Goal: Information Seeking & Learning: Learn about a topic

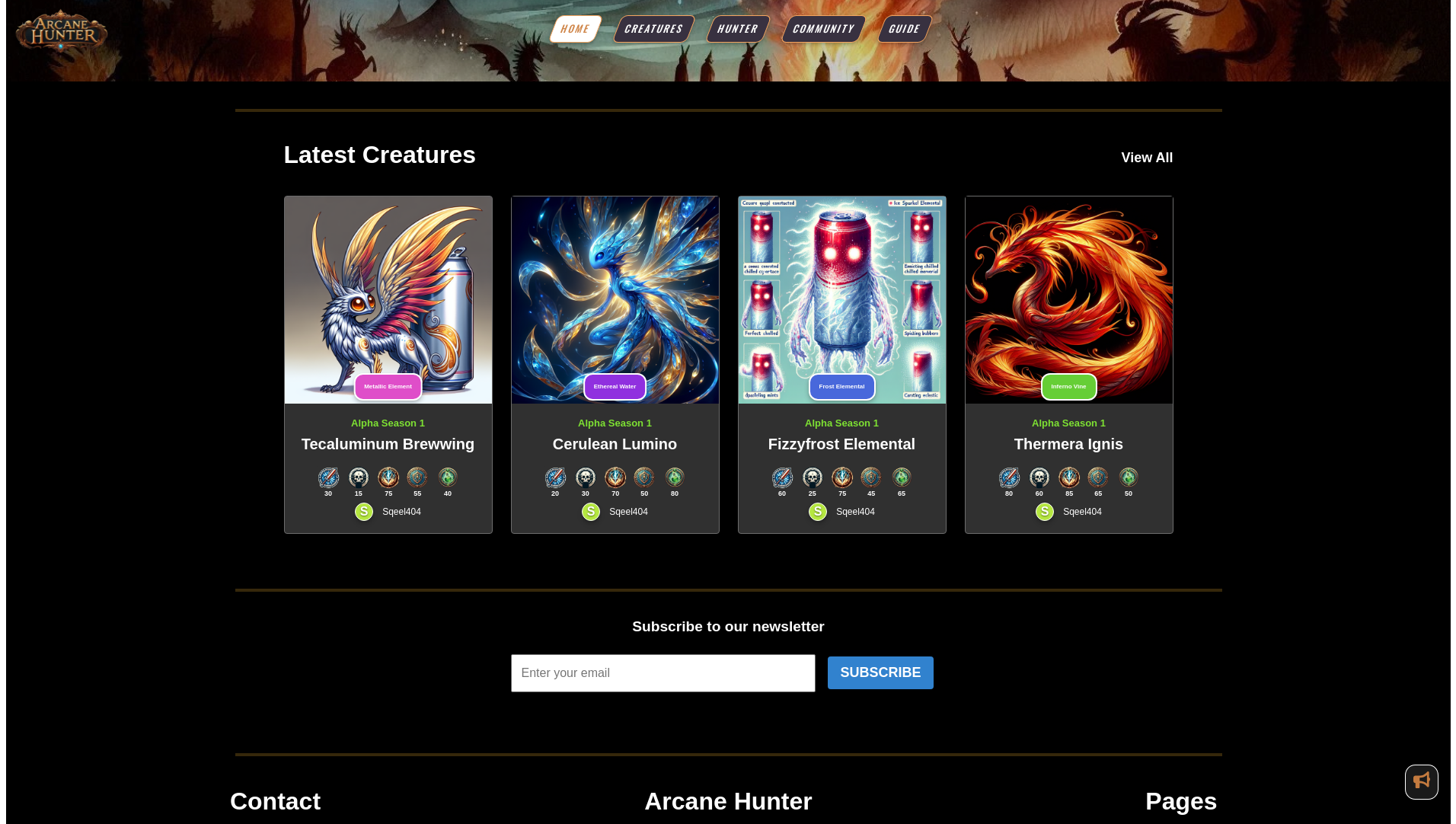
scroll to position [374, 0]
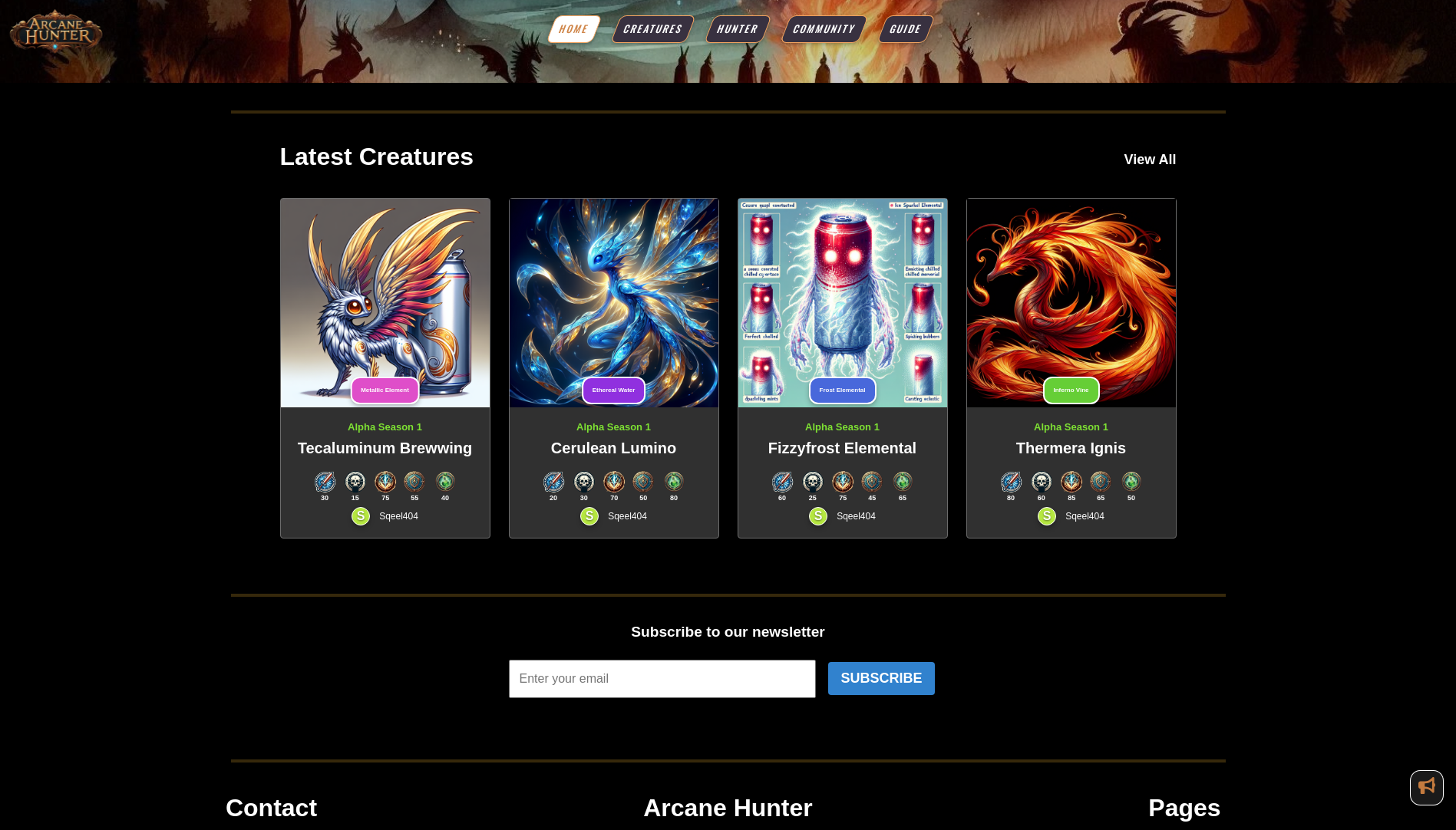
click at [855, 345] on img at bounding box center [842, 303] width 209 height 209
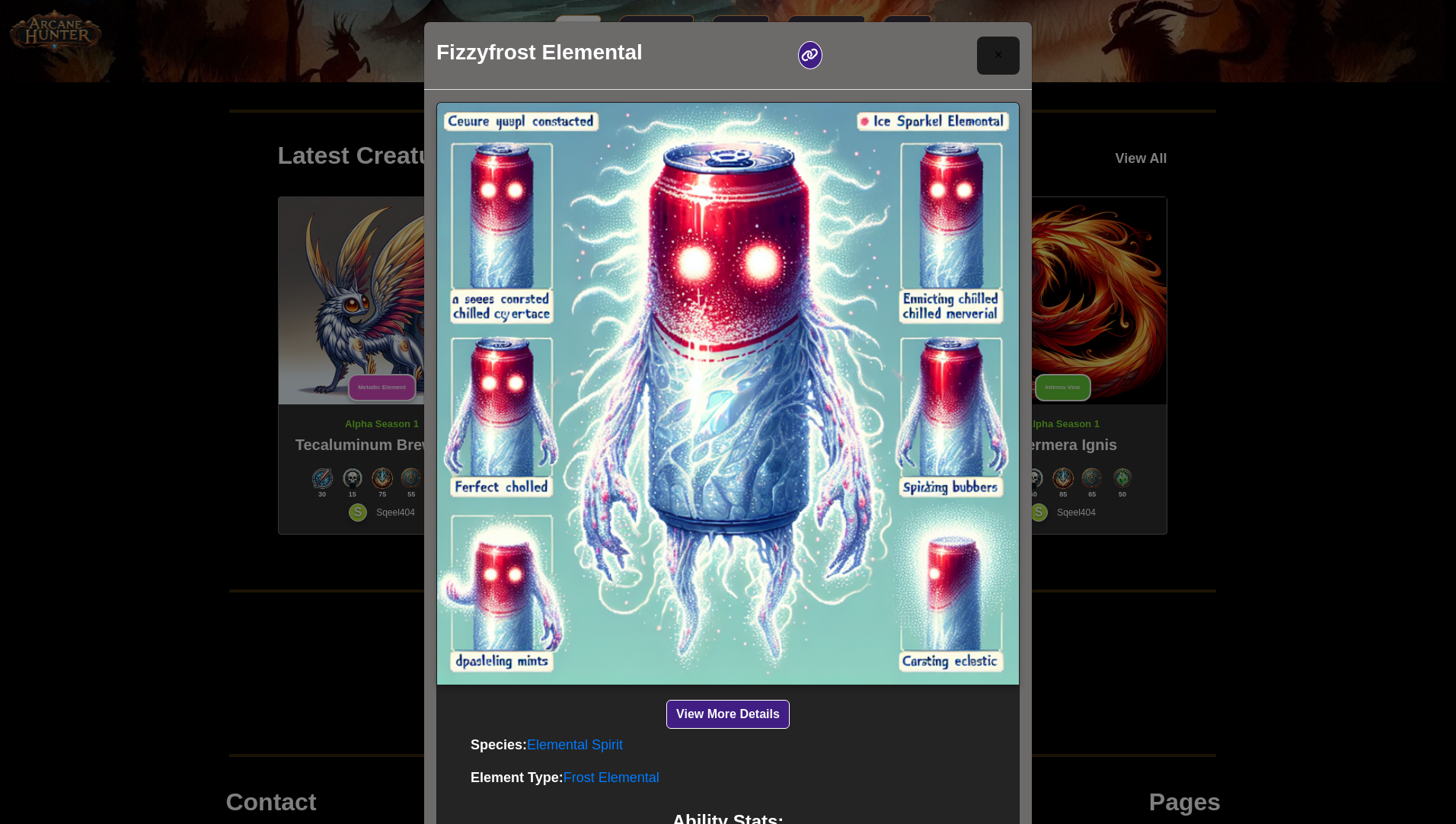
scroll to position [459, 0]
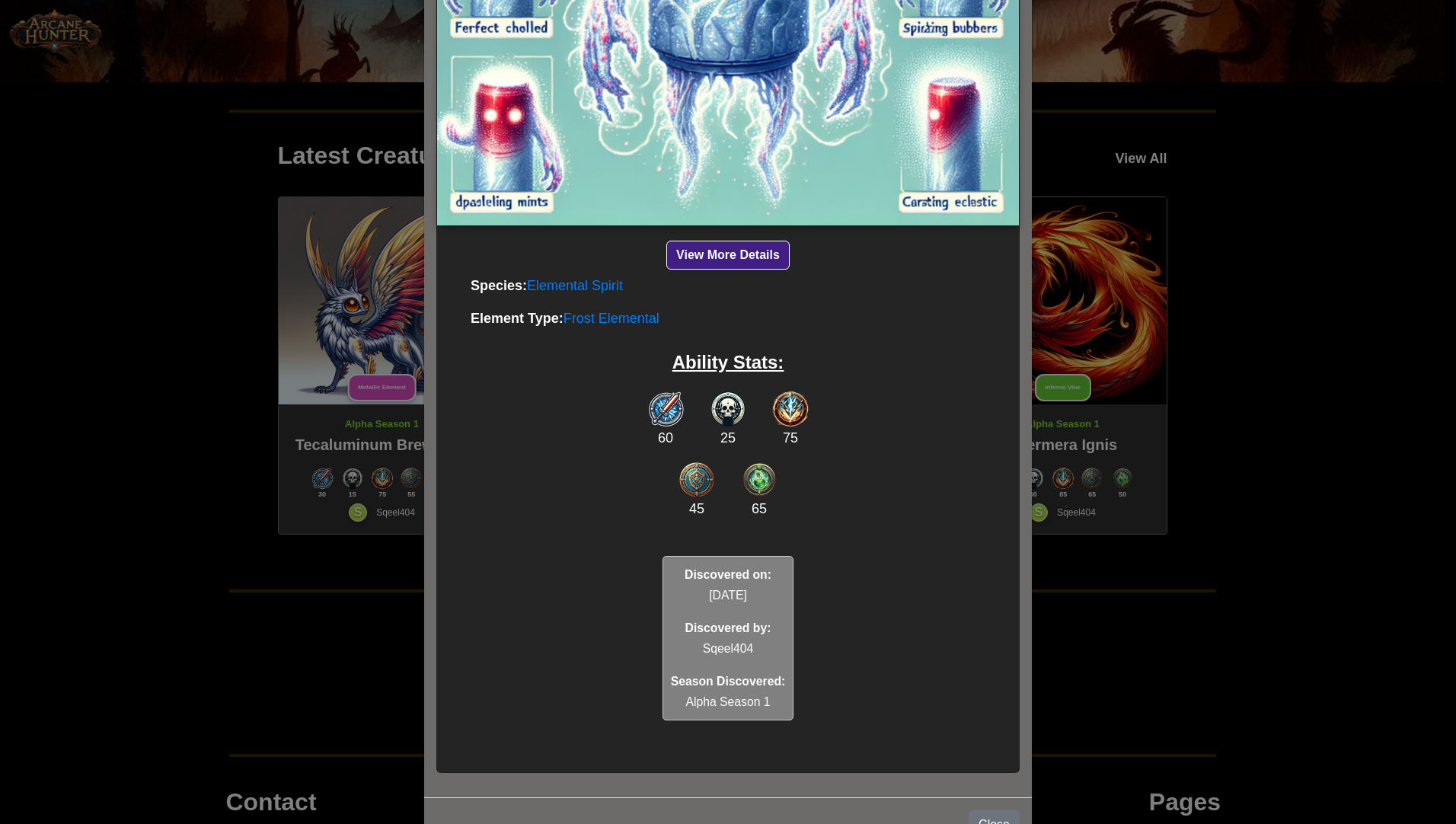
click at [704, 251] on button "View More Details" at bounding box center [727, 255] width 123 height 29
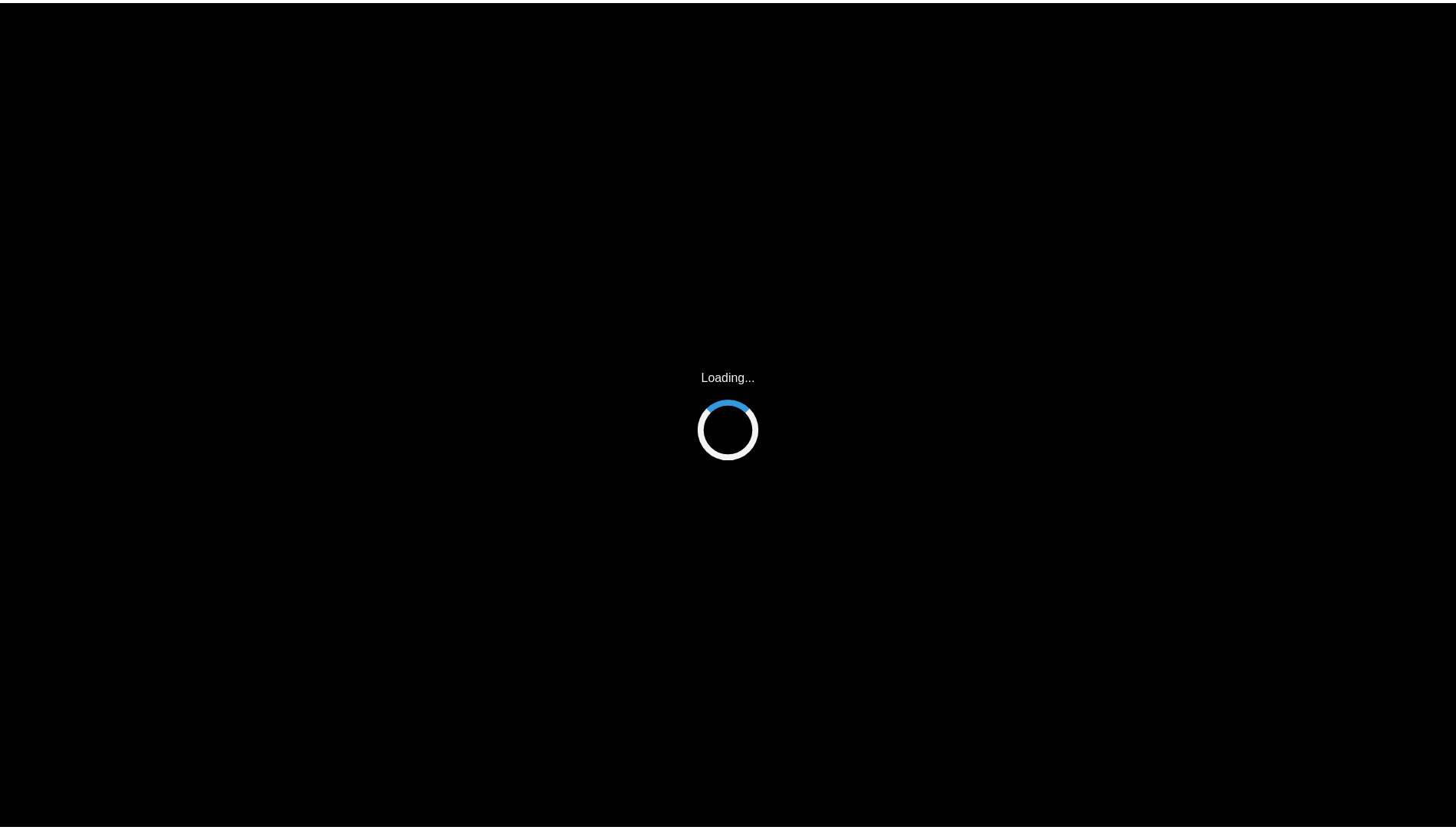
scroll to position [309, 0]
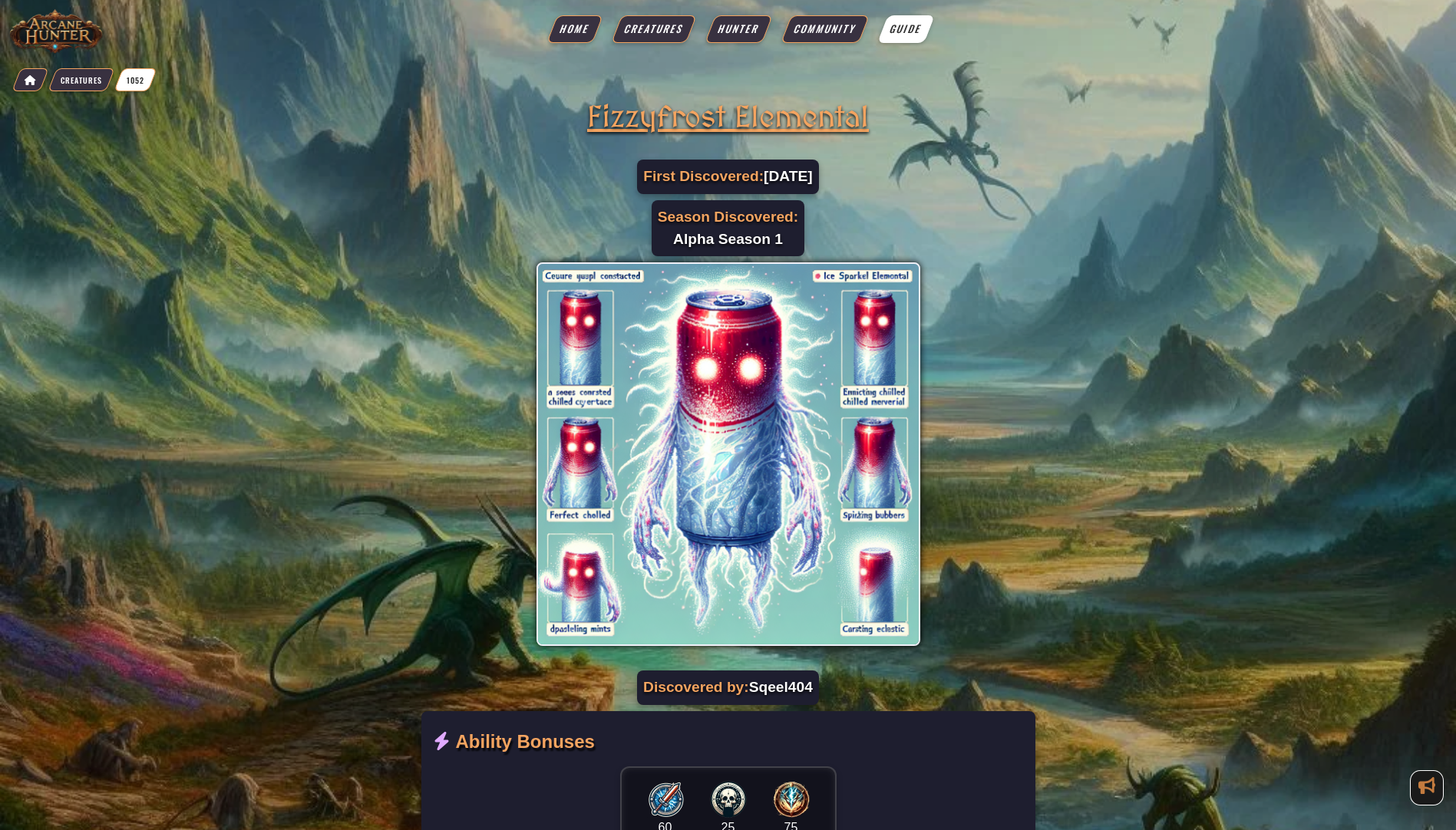
click at [894, 30] on span "Guide" at bounding box center [905, 28] width 37 height 15
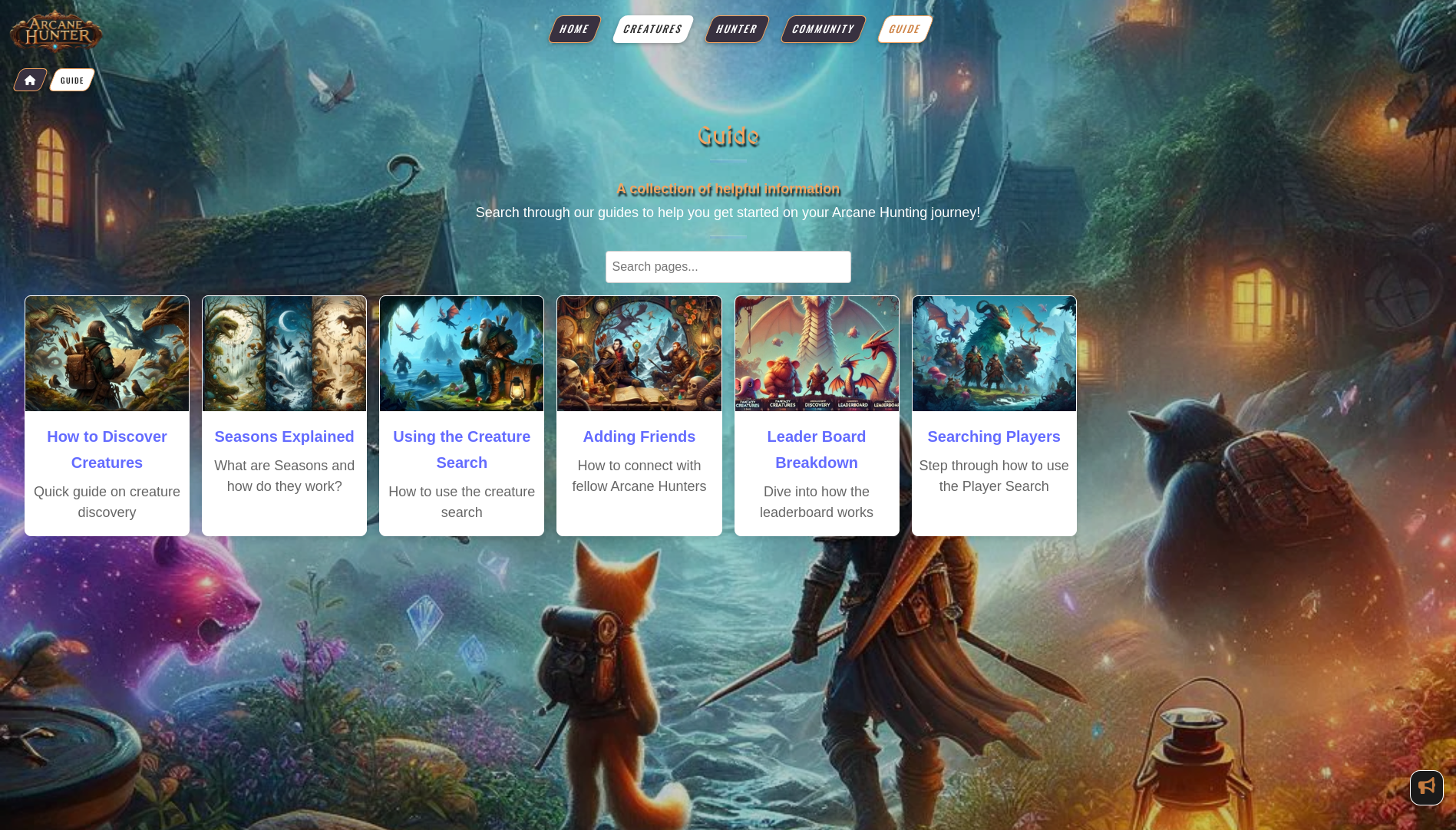
click at [669, 24] on span "Creatures" at bounding box center [653, 28] width 63 height 15
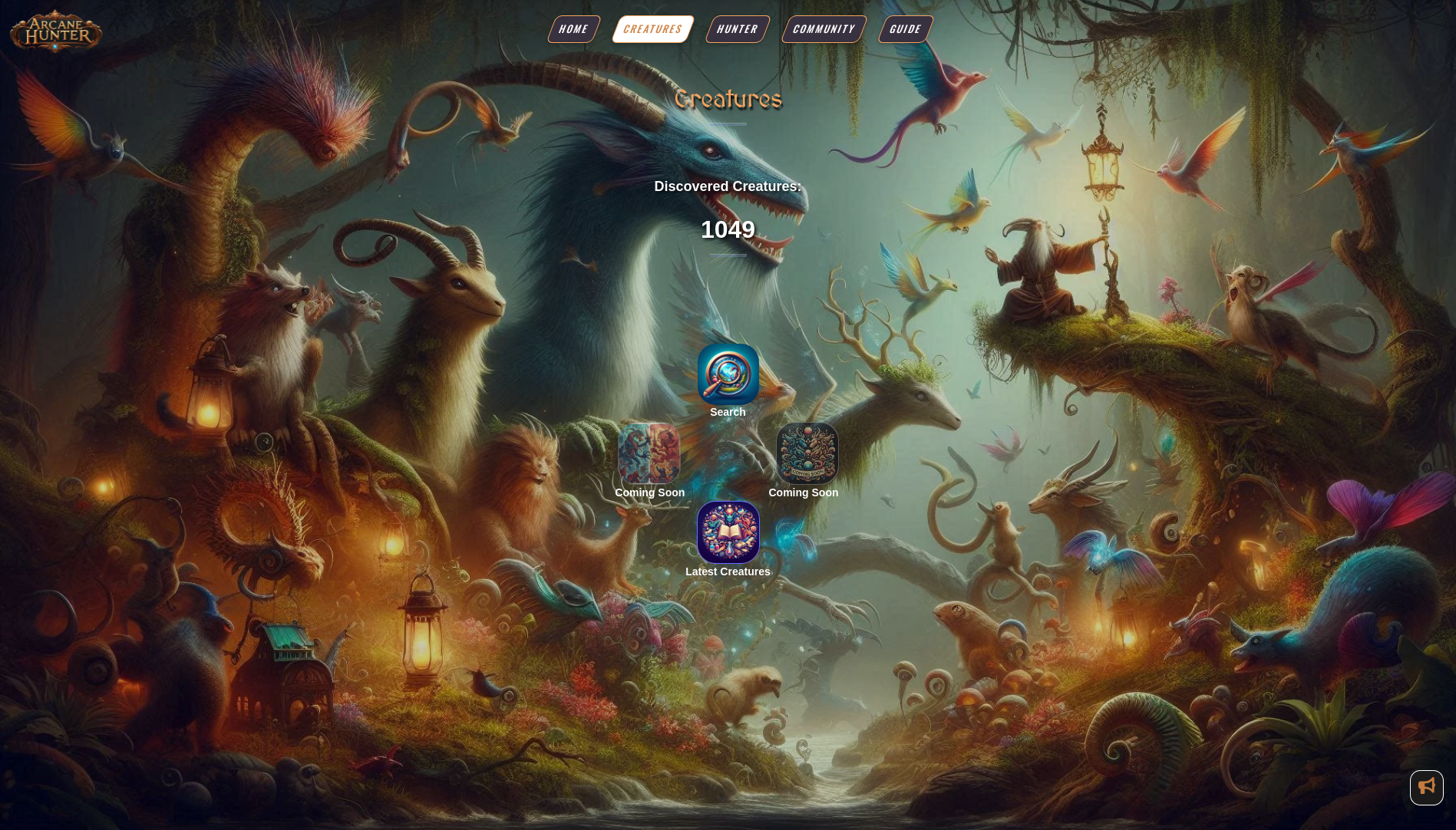
click at [716, 536] on img "button" at bounding box center [729, 532] width 62 height 62
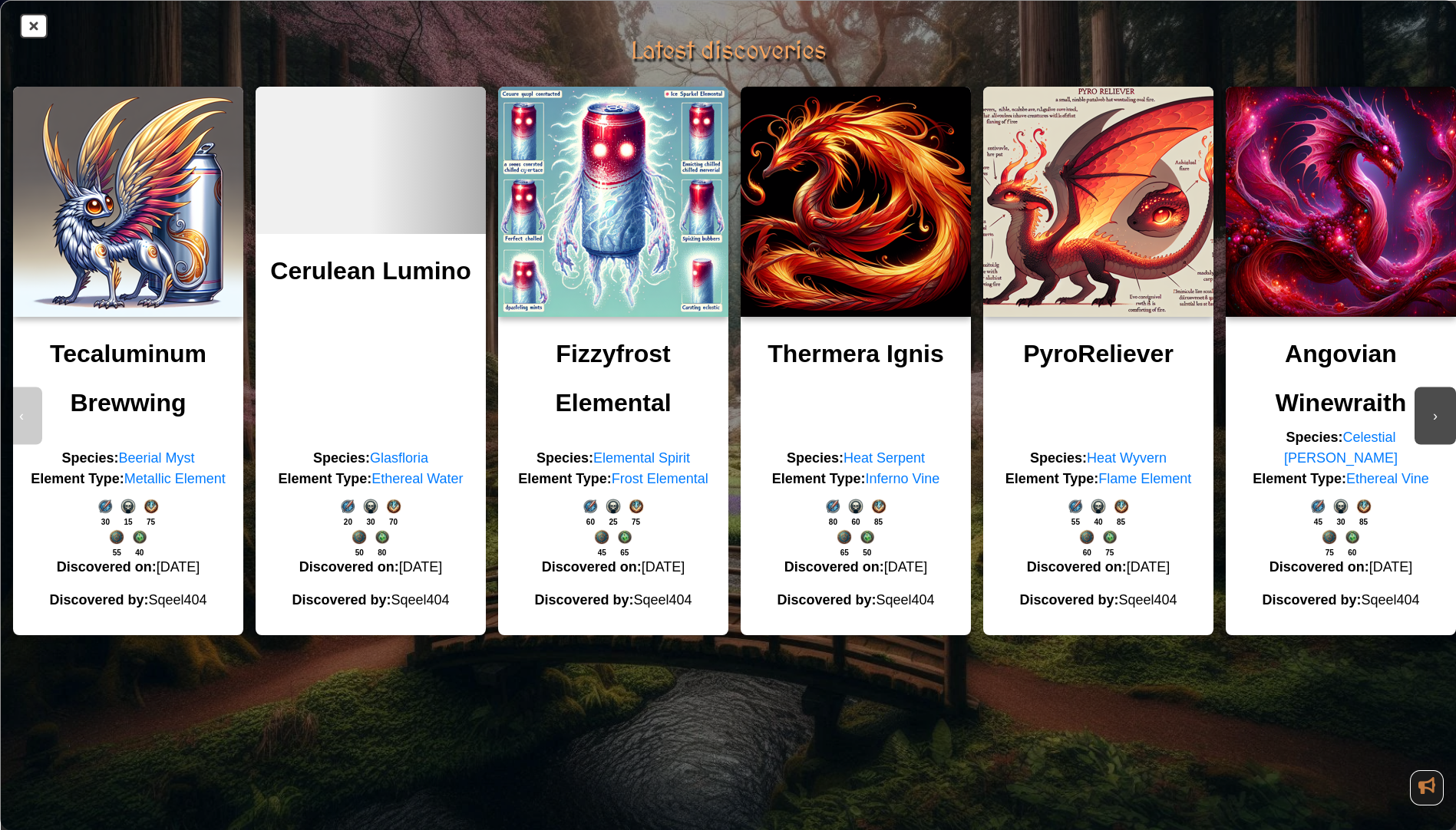
click at [1417, 412] on button "›" at bounding box center [1435, 416] width 41 height 58
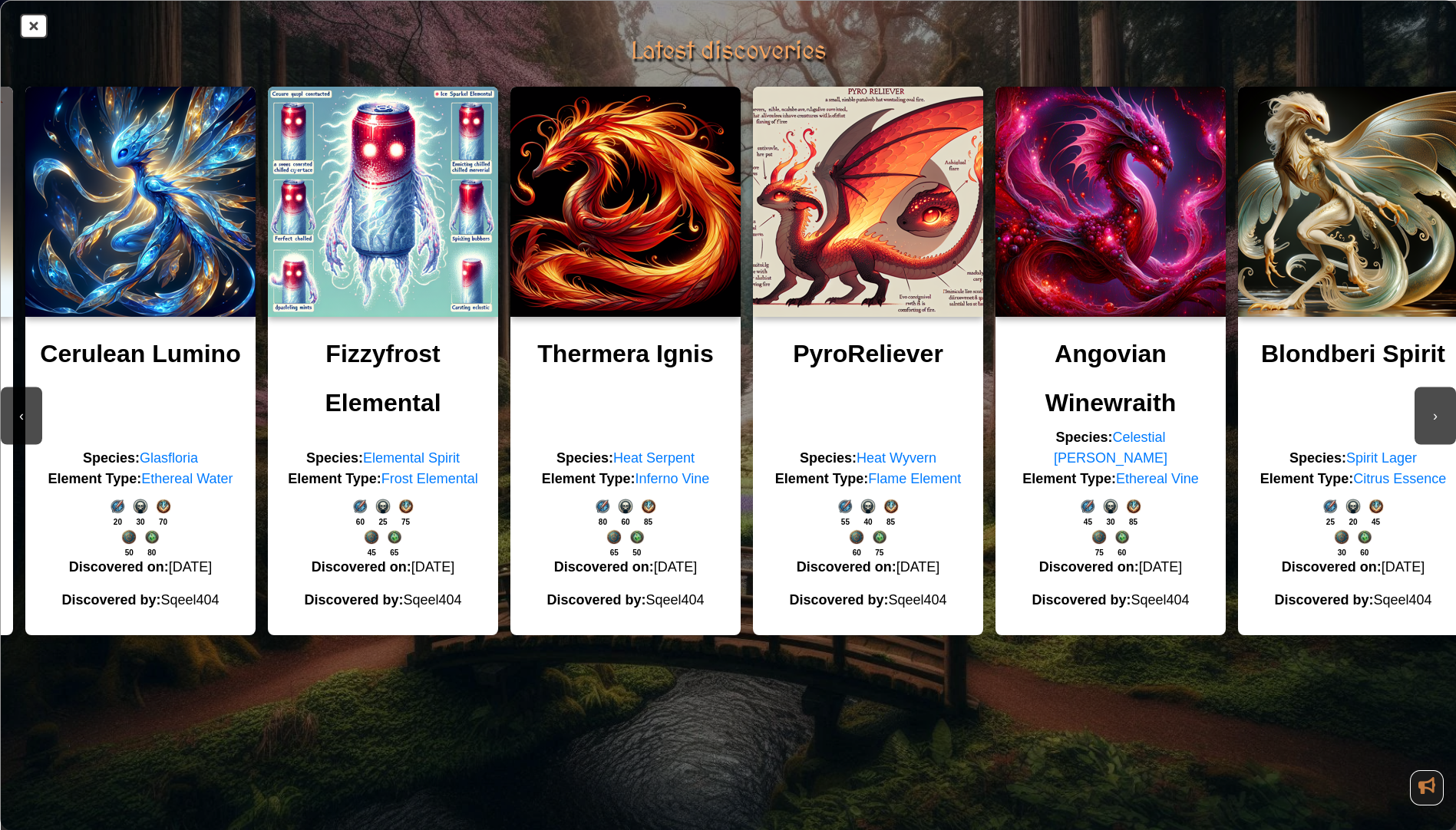
click at [1430, 411] on button "›" at bounding box center [1435, 416] width 41 height 58
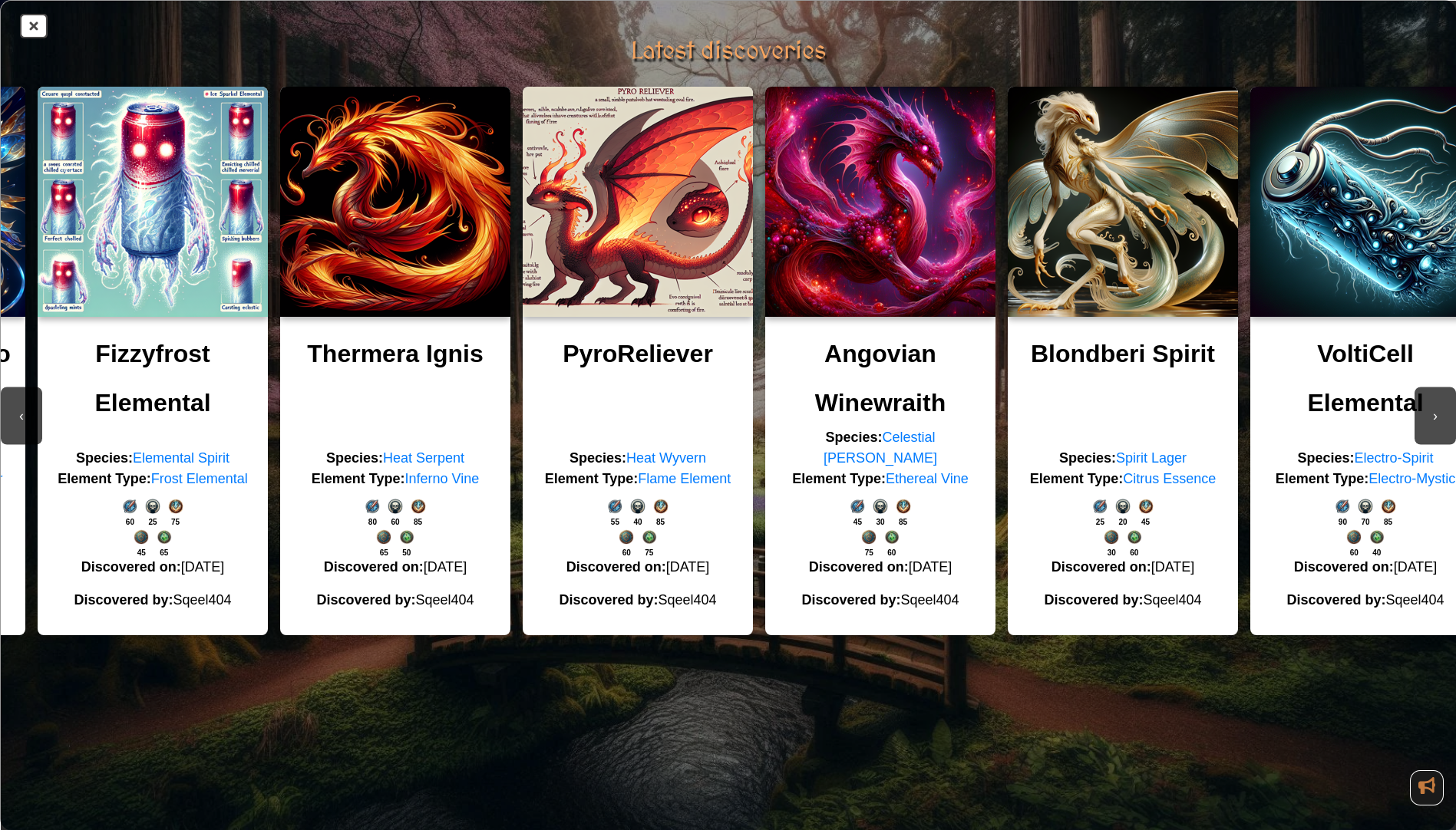
click at [1430, 411] on button "›" at bounding box center [1435, 416] width 41 height 58
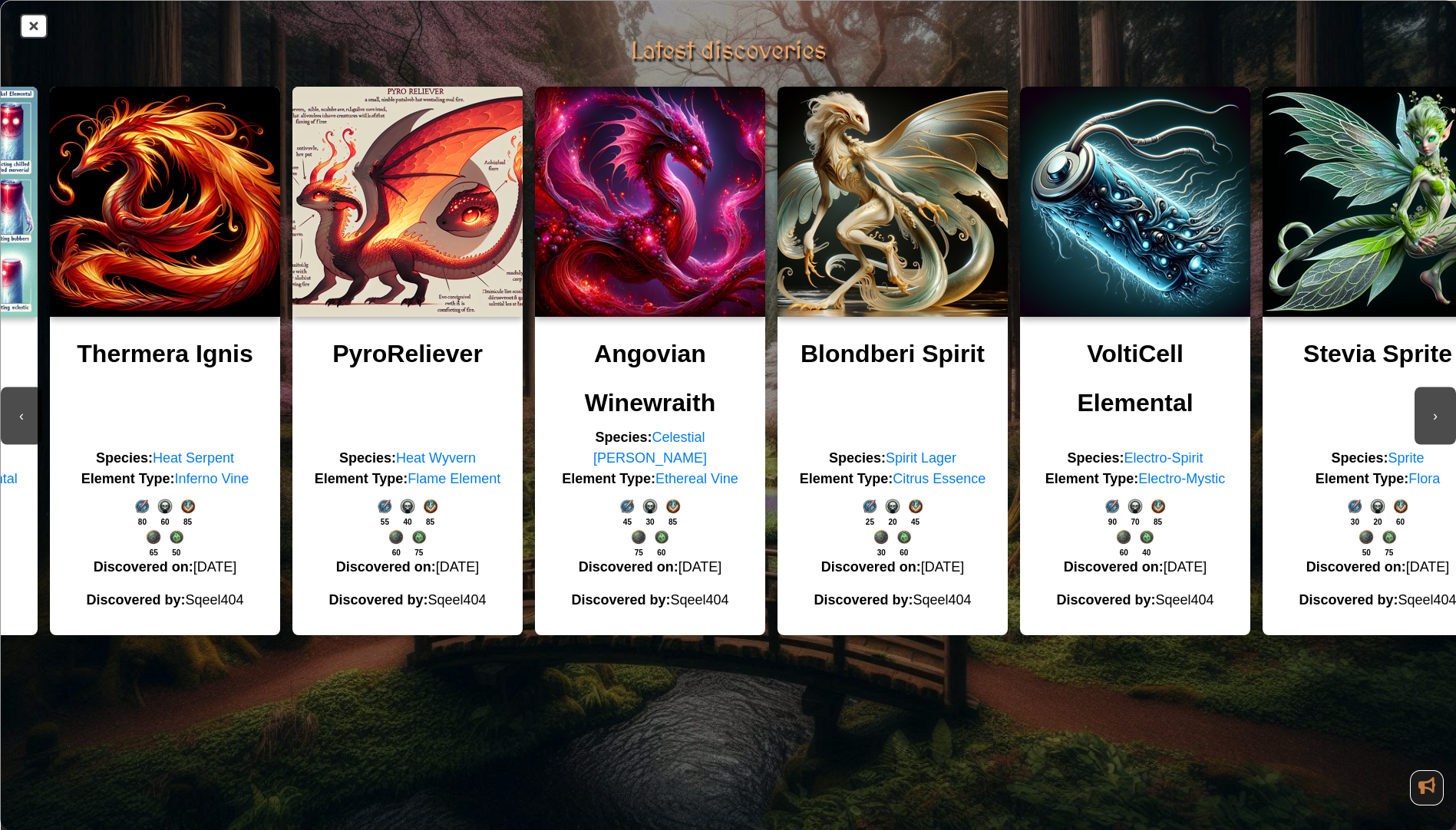
click at [1426, 430] on button "›" at bounding box center [1435, 416] width 41 height 58
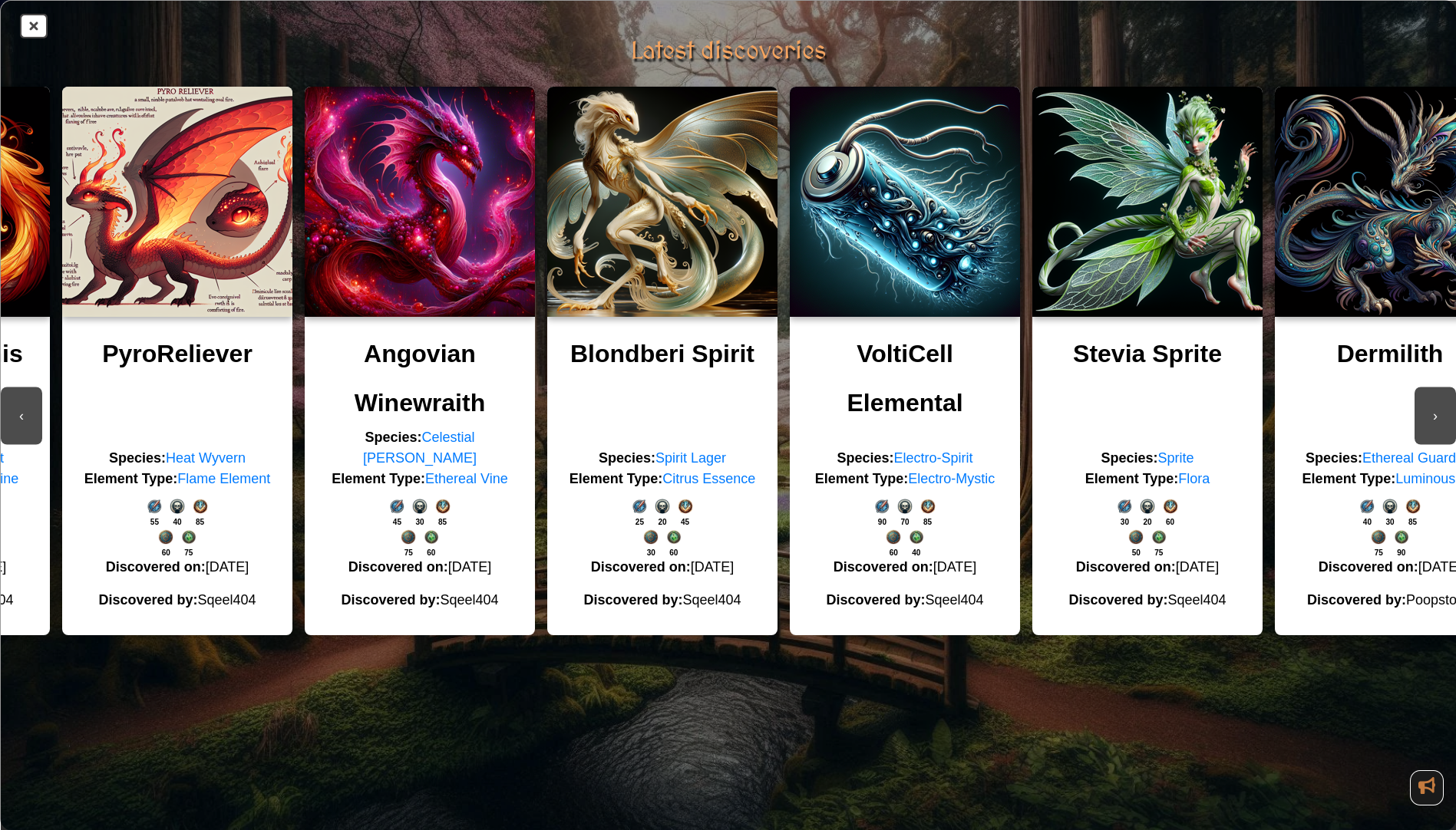
click at [1426, 430] on button "›" at bounding box center [1435, 416] width 41 height 58
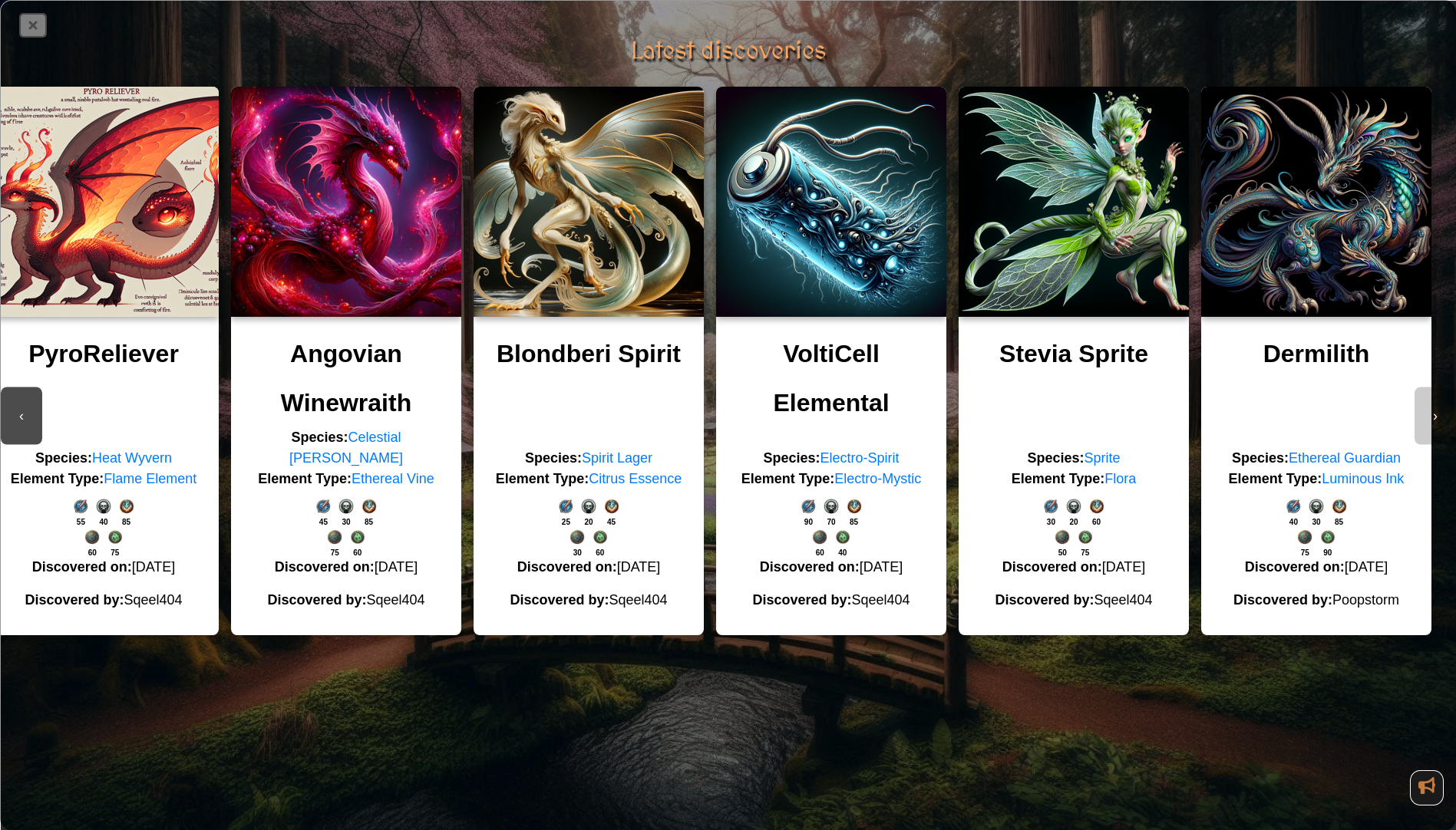
click at [26, 28] on icon at bounding box center [33, 25] width 24 height 21
